Goal: Browse casually

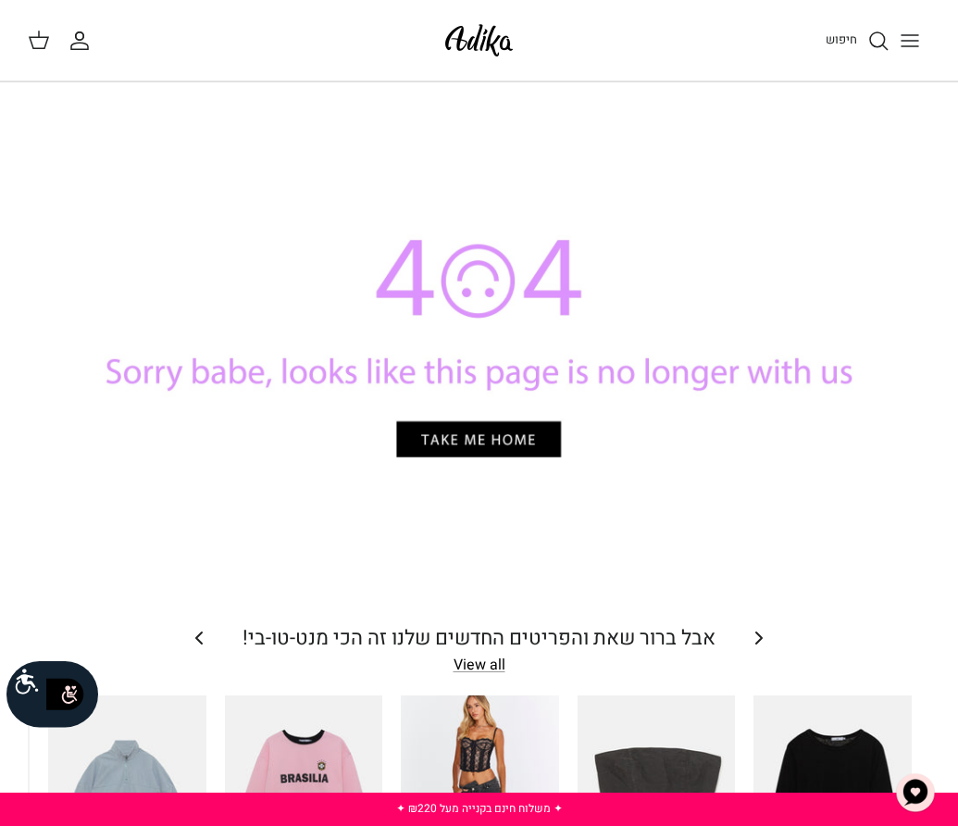
click at [902, 41] on line "Toggle menu" at bounding box center [910, 41] width 17 height 0
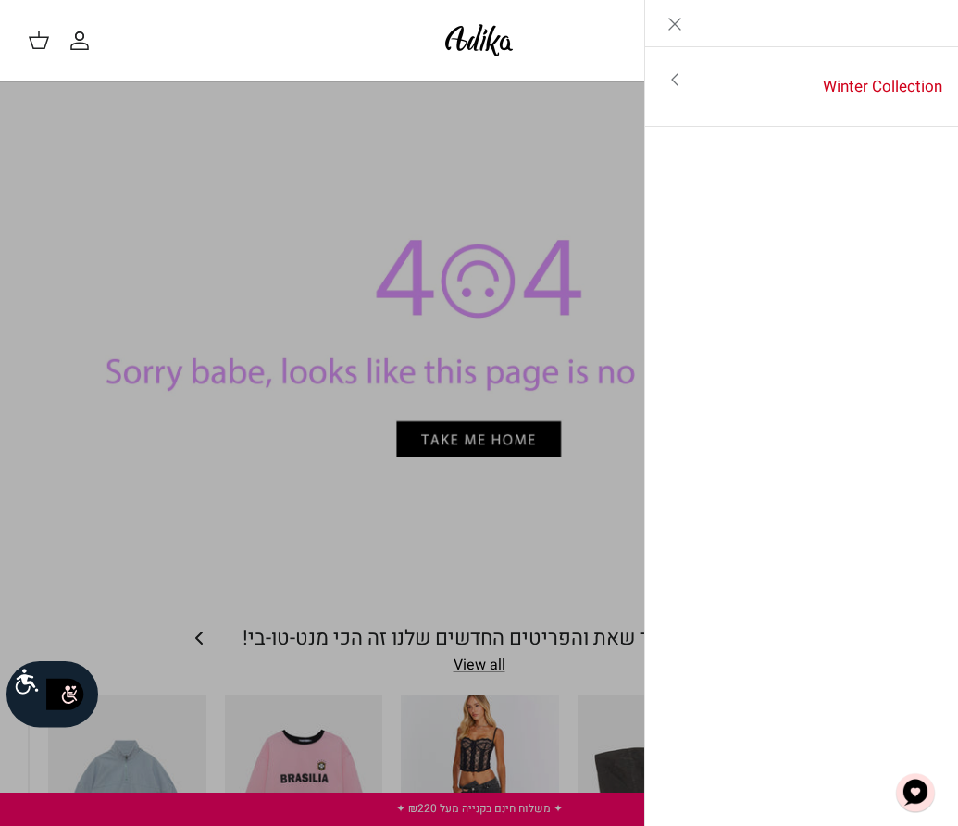
click at [409, 213] on link "Toggle menu" at bounding box center [479, 413] width 958 height 826
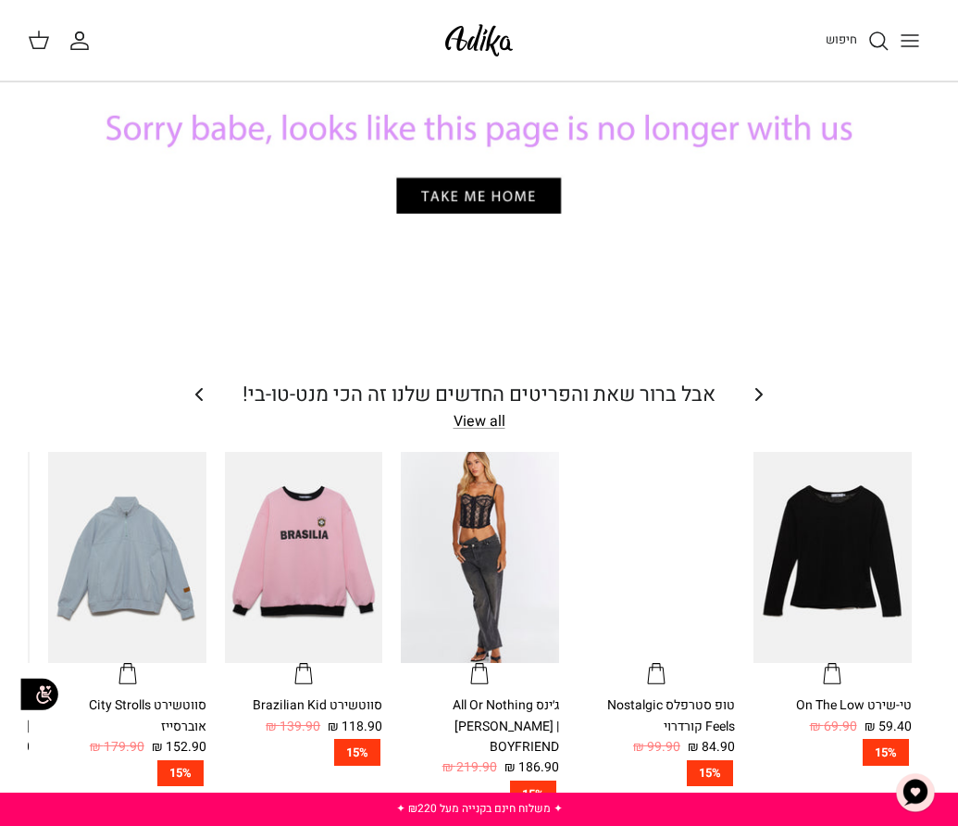
scroll to position [33, 0]
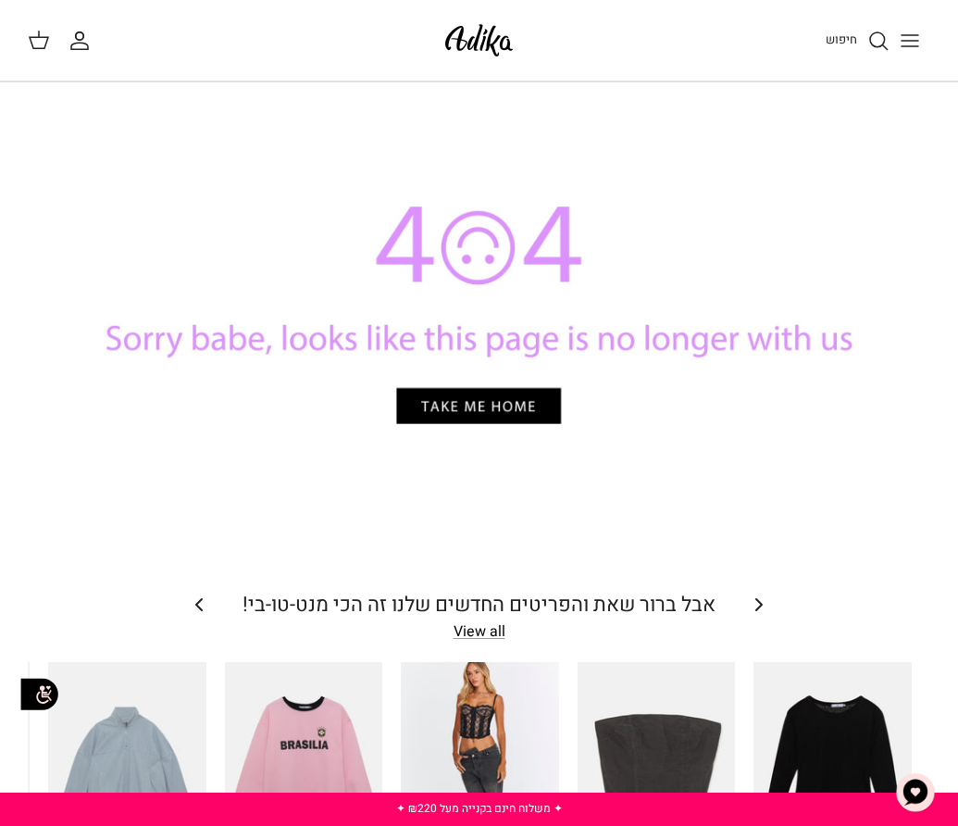
click at [443, 402] on div at bounding box center [479, 321] width 903 height 452
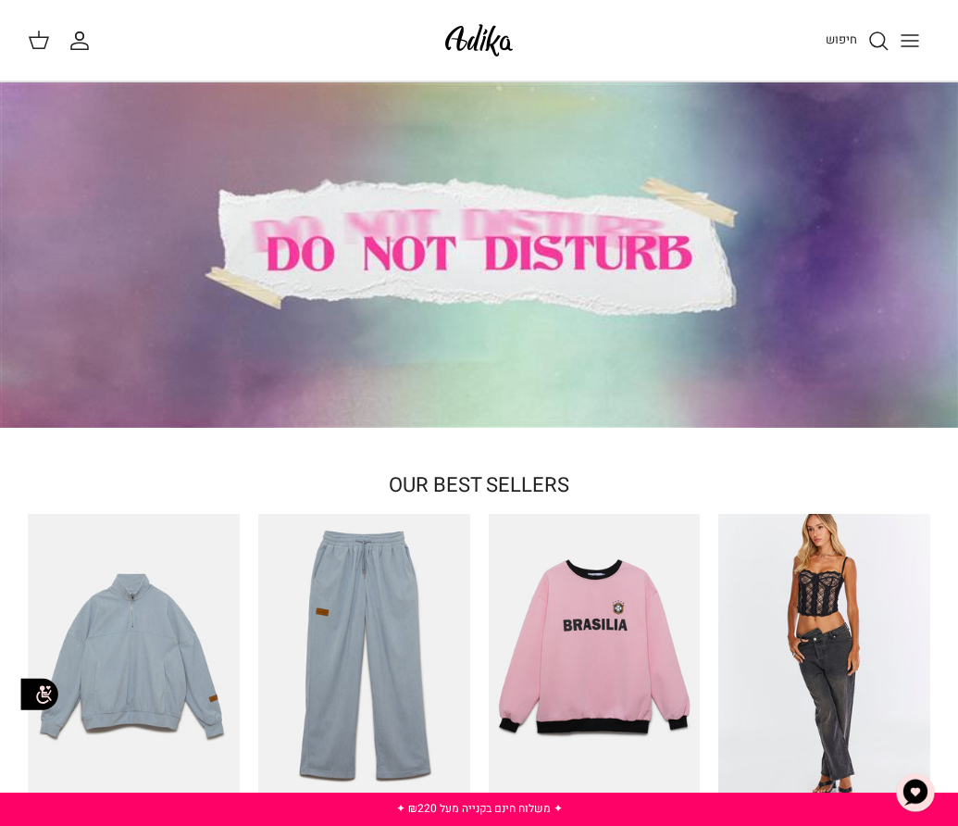
click at [907, 39] on icon "Toggle menu" at bounding box center [910, 41] width 22 height 22
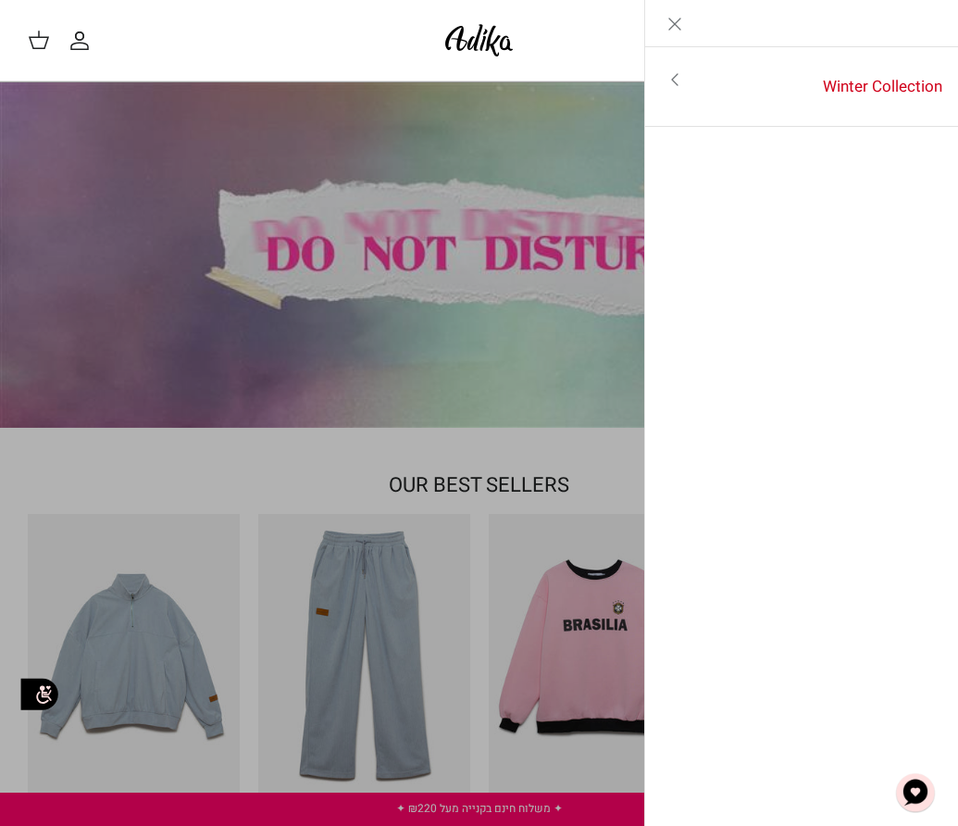
click at [677, 74] on polyline "Primary navigation" at bounding box center [675, 79] width 6 height 11
click at [856, 82] on link "לכל הפריטים" at bounding box center [802, 81] width 295 height 46
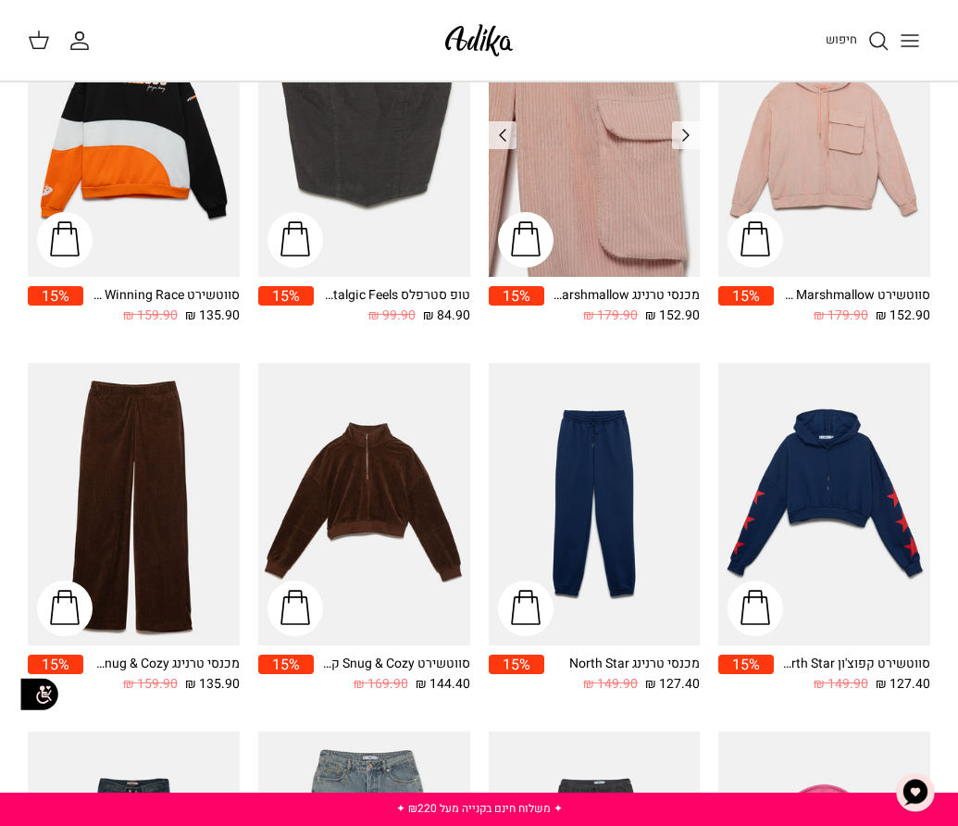
scroll to position [649, 0]
